Goal: Task Accomplishment & Management: Use online tool/utility

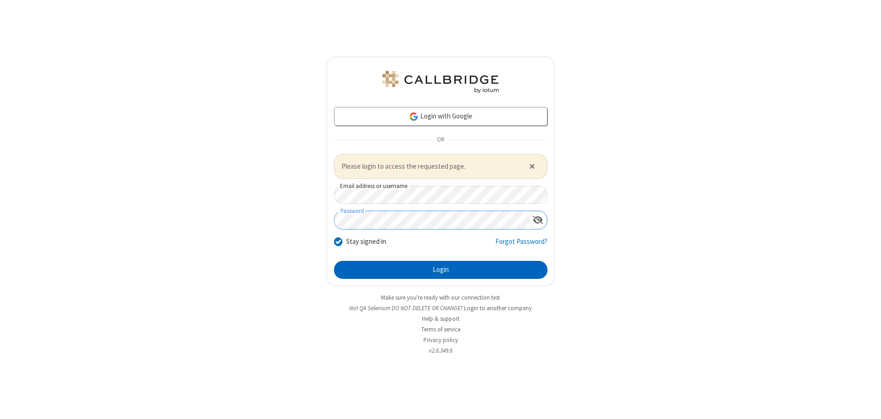
click at [440, 269] on button "Login" at bounding box center [440, 270] width 213 height 18
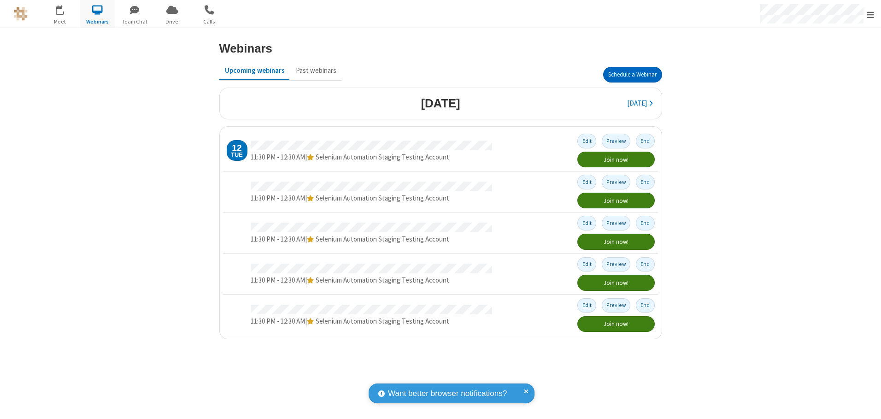
click at [632, 75] on button "Schedule a Webinar" at bounding box center [632, 75] width 59 height 16
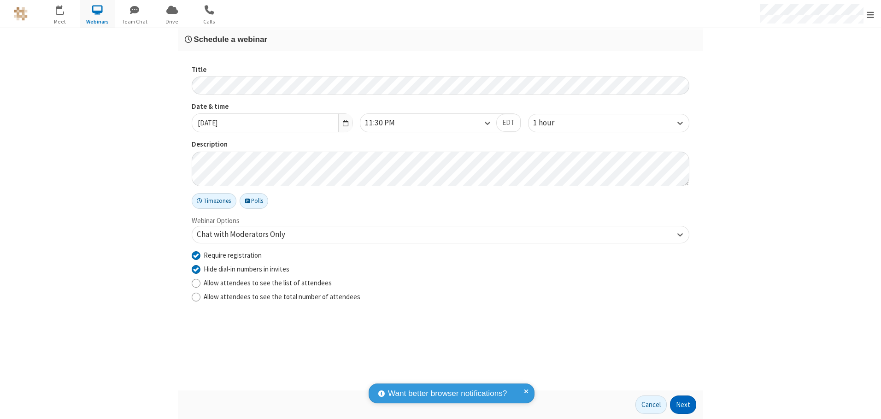
click at [683, 404] on button "Next" at bounding box center [683, 404] width 26 height 18
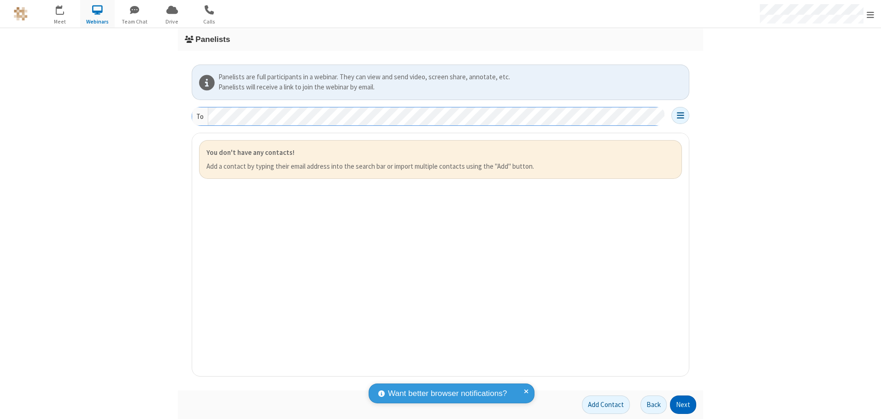
click at [683, 404] on button "Next" at bounding box center [683, 404] width 26 height 18
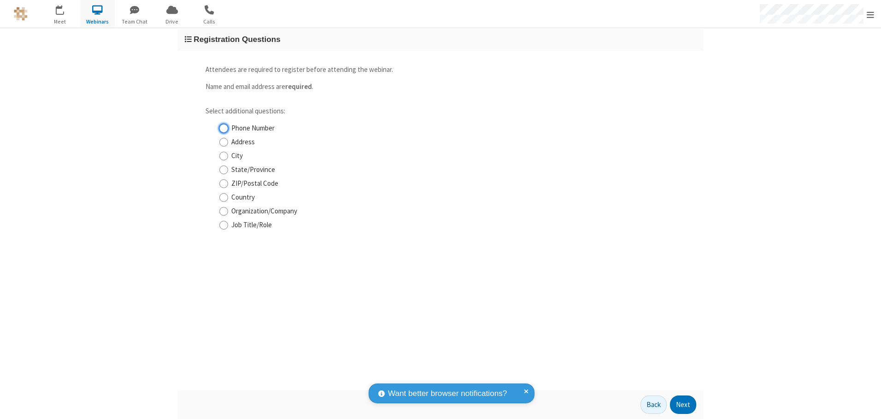
click at [223, 128] on input "Phone Number" at bounding box center [223, 128] width 9 height 10
checkbox input "true"
click at [683, 404] on button "Next" at bounding box center [683, 404] width 26 height 18
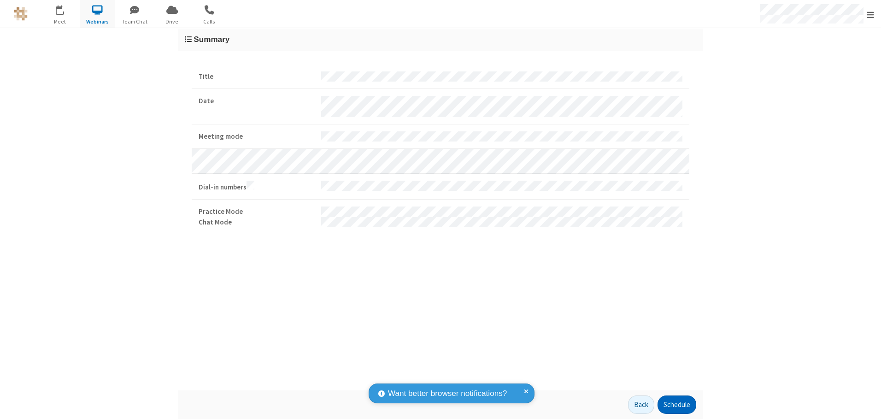
click at [676, 404] on button "Schedule" at bounding box center [676, 404] width 39 height 18
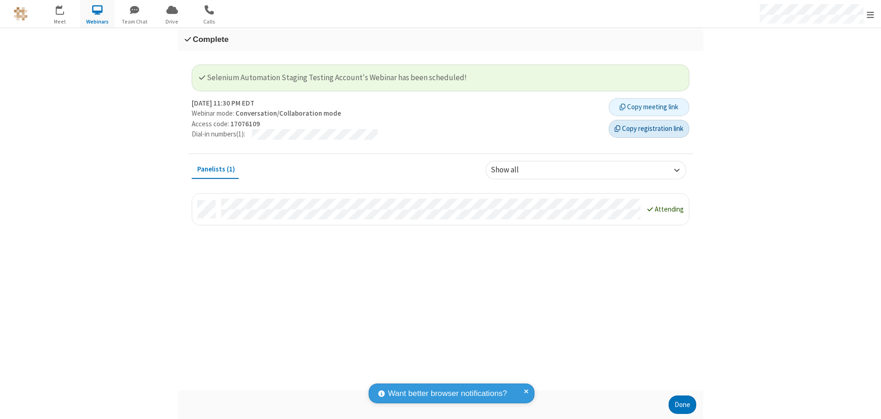
click at [649, 129] on button "Copy registration link" at bounding box center [649, 129] width 81 height 18
click at [682, 404] on button "Done" at bounding box center [682, 404] width 28 height 18
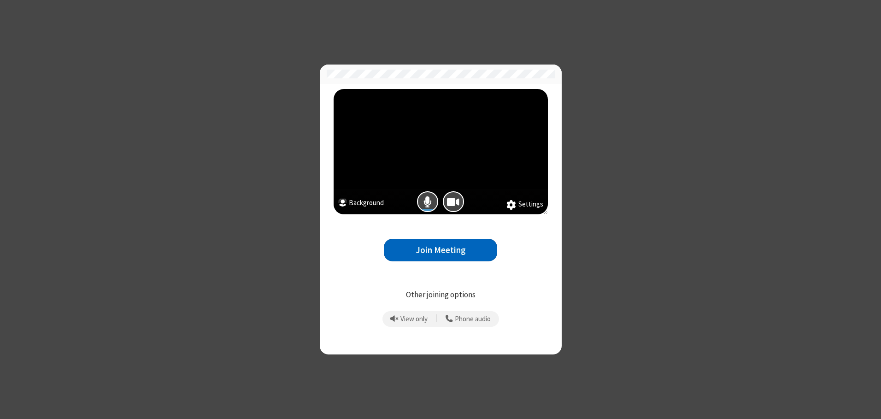
click at [440, 250] on button "Join Meeting" at bounding box center [440, 250] width 113 height 23
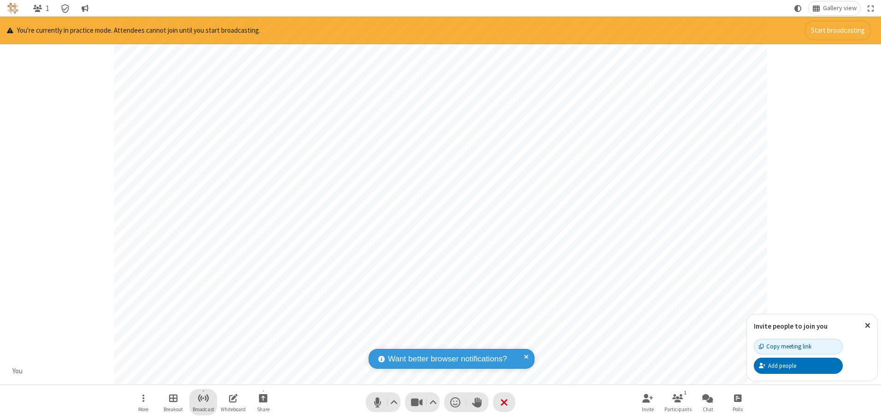
click at [203, 398] on span "Start broadcast" at bounding box center [204, 398] width 12 height 12
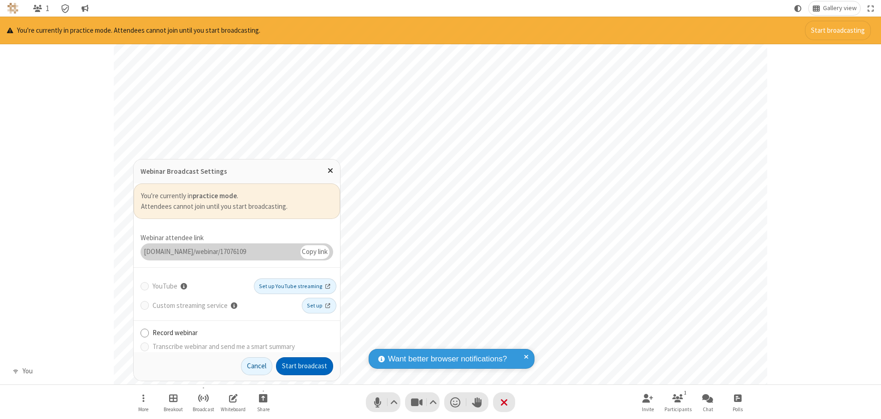
click at [305, 366] on button "Start broadcast" at bounding box center [304, 366] width 57 height 18
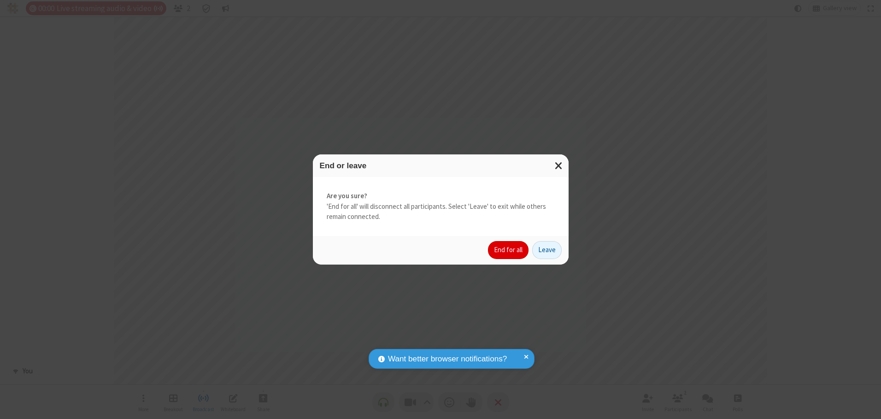
click at [509, 250] on button "End for all" at bounding box center [508, 250] width 41 height 18
